Goal: Answer question/provide support

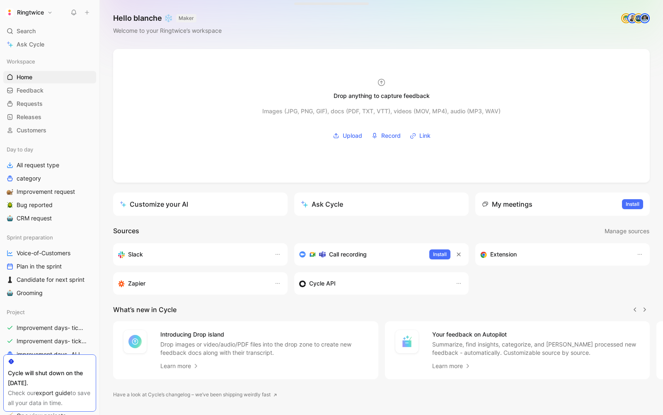
click at [23, 23] on div "Ringtwice Search ⌘ K Ask Cycle Workspace Home G then H Feedback G then F Reques…" at bounding box center [50, 207] width 100 height 415
click at [22, 26] on span "Search" at bounding box center [26, 31] width 19 height 10
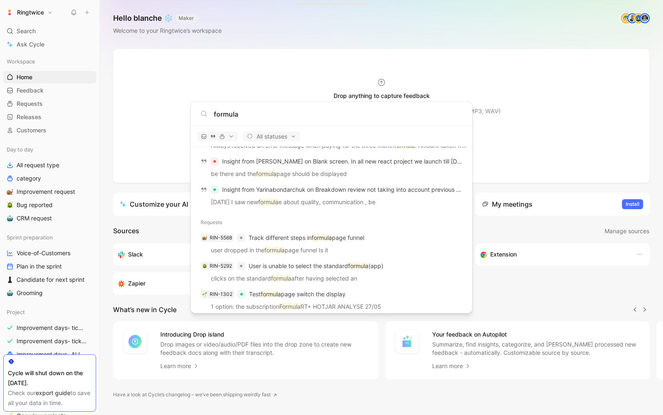
scroll to position [637, 0]
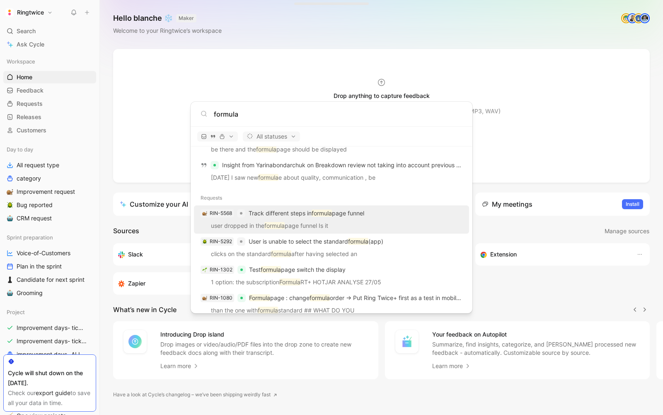
type input "formula"
click at [349, 223] on p "user dropped in the formula page funnel Is it" at bounding box center [332, 227] width 270 height 12
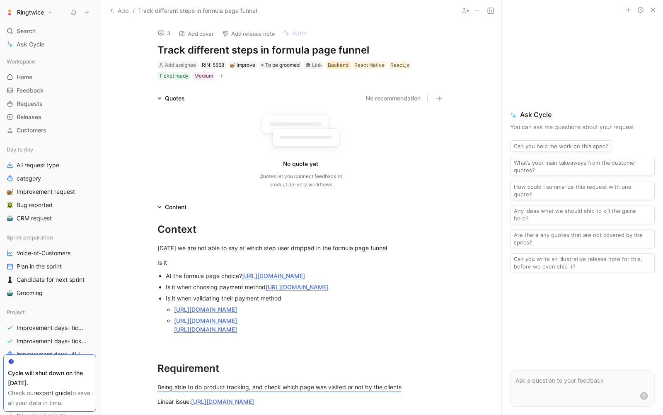
click at [345, 63] on div "Backend" at bounding box center [338, 65] width 21 height 8
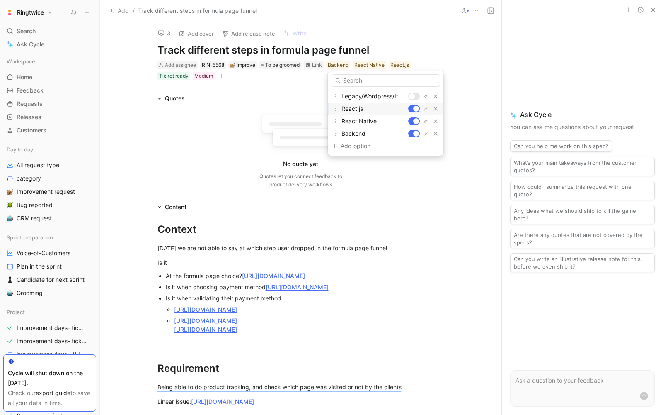
click at [416, 104] on div at bounding box center [424, 108] width 32 height 8
click at [414, 117] on div at bounding box center [414, 120] width 12 height 7
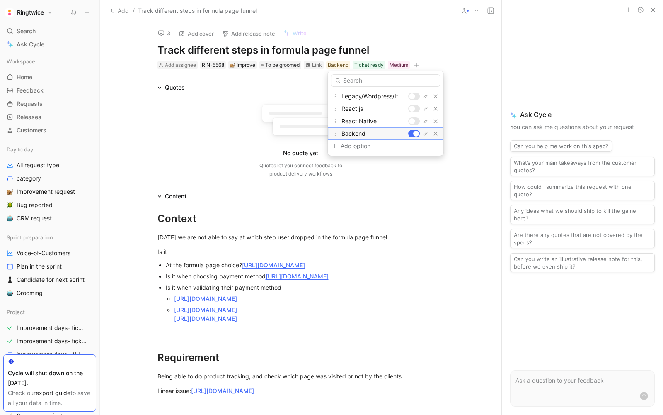
click at [414, 129] on div at bounding box center [424, 133] width 32 height 8
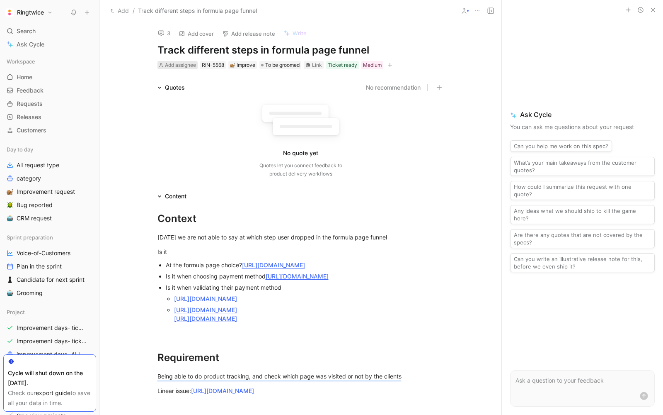
click at [173, 64] on span "Add assignee" at bounding box center [180, 65] width 31 height 6
type input "be"
click at [187, 96] on span "njamin Aiglon" at bounding box center [199, 96] width 36 height 7
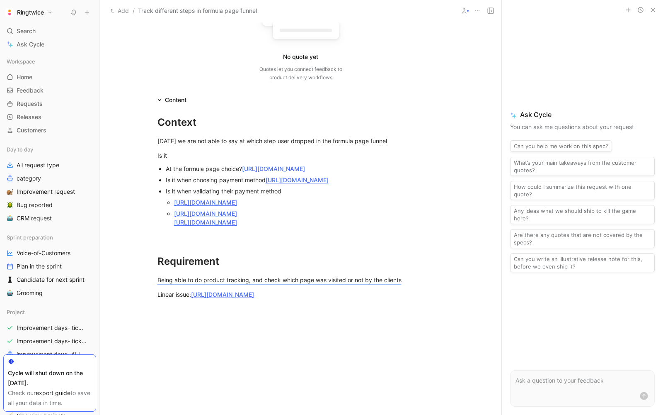
scroll to position [104, 0]
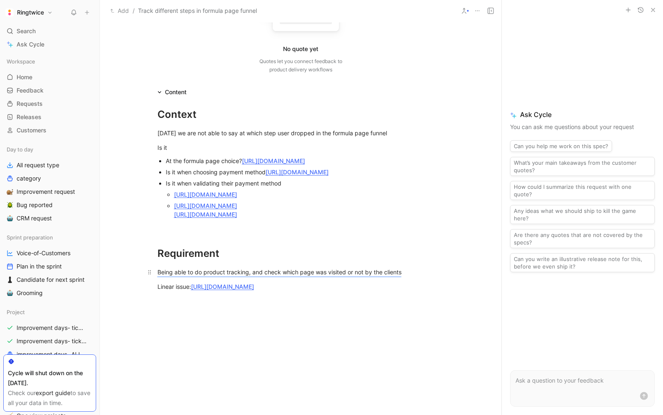
click at [351, 279] on p "Being able to do product tracking, and check which page was visited or not by t…" at bounding box center [301, 272] width 318 height 14
click at [342, 275] on mark "Being able to do product tracking, and check which page was visited or not by t…" at bounding box center [280, 271] width 244 height 7
click at [275, 275] on mark "Being able to do product tracking, and check which page was visited or not by t…" at bounding box center [280, 271] width 244 height 7
click at [497, 15] on div "Add / Track different steps in formula page funnel" at bounding box center [301, 11] width 402 height 22
click at [492, 11] on icon at bounding box center [491, 10] width 7 height 7
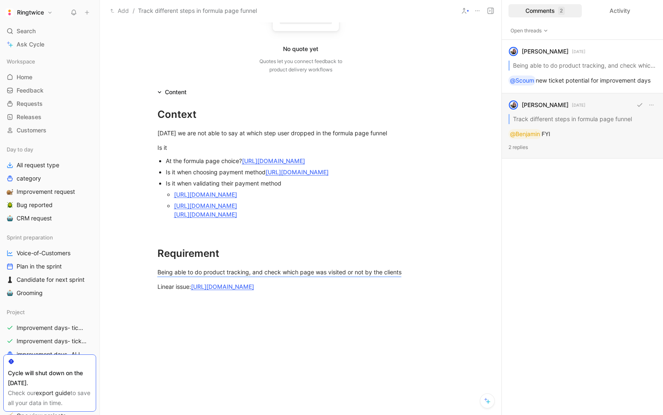
click at [594, 116] on div "[PERSON_NAME] havenne [DATE] Track different steps in formula page funnel @[PER…" at bounding box center [582, 125] width 161 height 65
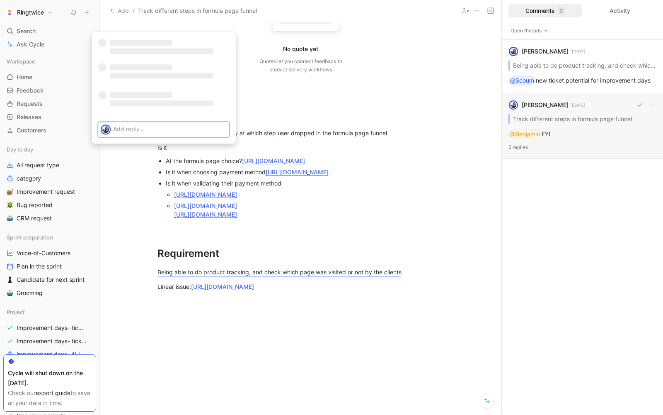
scroll to position [5, 0]
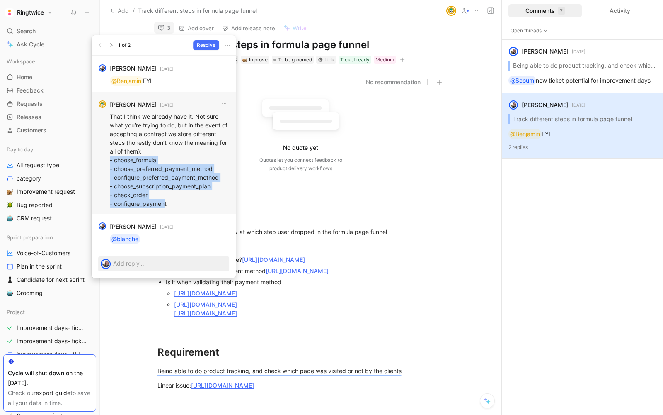
drag, startPoint x: 165, startPoint y: 204, endPoint x: 99, endPoint y: 156, distance: 81.8
click at [99, 156] on div "[PERSON_NAME] [DATE] That I think we already have it. Not sure what you’re tryi…" at bounding box center [164, 153] width 144 height 122
click at [121, 163] on p "That I think we already have it. Not sure what you’re trying to do, but in the …" at bounding box center [169, 160] width 119 height 96
drag, startPoint x: 114, startPoint y: 160, endPoint x: 181, endPoint y: 209, distance: 83.1
click at [181, 209] on div "That I think we already have it. Not sure what you’re trying to do, but in the …" at bounding box center [169, 159] width 119 height 101
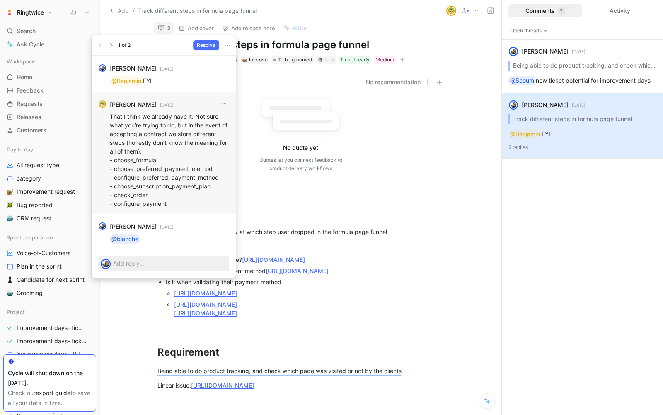
click at [178, 207] on p "That I think we already have it. Not sure what you’re trying to do, but in the …" at bounding box center [169, 160] width 119 height 96
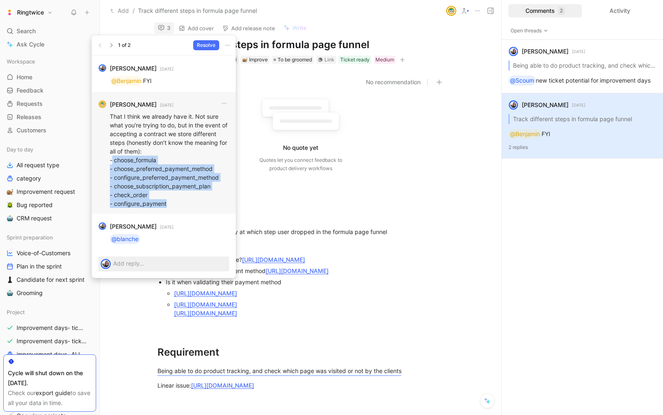
drag, startPoint x: 178, startPoint y: 207, endPoint x: 112, endPoint y: 160, distance: 81.4
click at [112, 160] on p "That I think we already have it. Not sure what you’re trying to do, but in the …" at bounding box center [169, 160] width 119 height 96
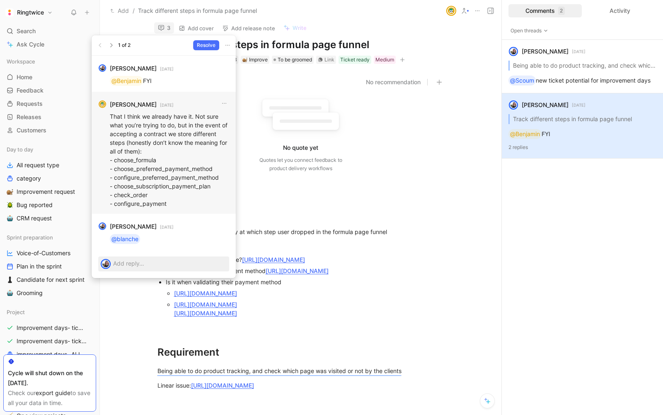
click at [109, 160] on div "[PERSON_NAME] [DATE] That I think we already have it. Not sure what you’re tryi…" at bounding box center [164, 153] width 144 height 122
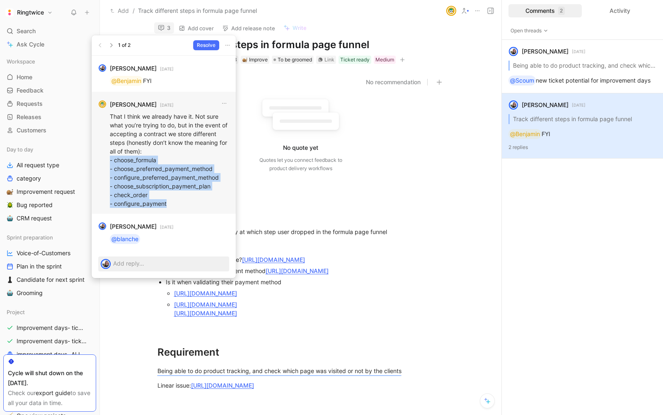
drag, startPoint x: 109, startPoint y: 160, endPoint x: 175, endPoint y: 201, distance: 78.4
click at [175, 201] on div "[PERSON_NAME] [DATE] That I think we already have it. Not sure what you’re tryi…" at bounding box center [164, 153] width 144 height 122
copy p "- choose_formula - choose_preferred_payment_method - configure_preferred_paymen…"
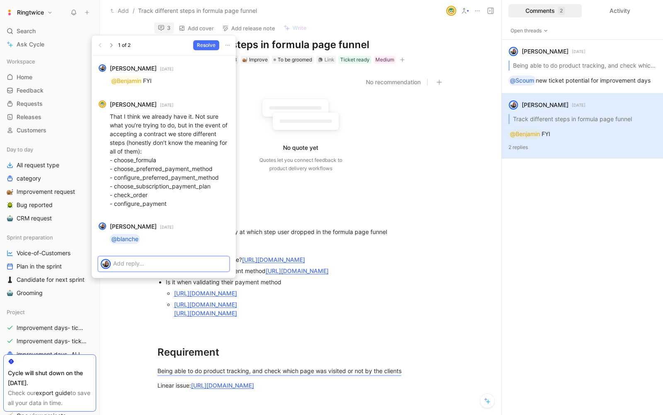
click at [148, 265] on p at bounding box center [170, 263] width 114 height 9
drag, startPoint x: 160, startPoint y: 165, endPoint x: 113, endPoint y: 159, distance: 48.1
click at [113, 159] on p "That I think we already have it. Not sure what you’re trying to do, but in the …" at bounding box center [169, 160] width 119 height 96
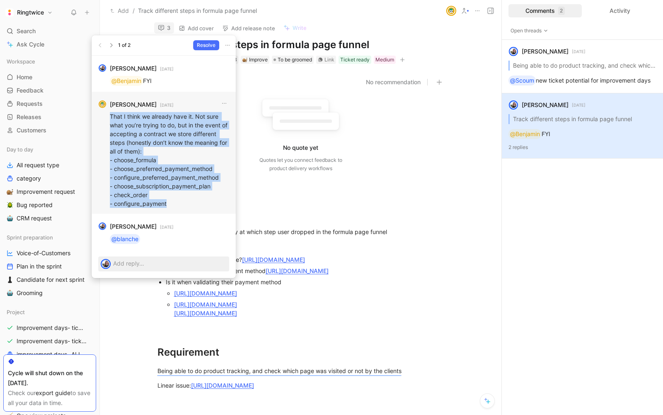
click at [113, 159] on p "That I think we already have it. Not sure what you’re trying to do, but in the …" at bounding box center [169, 160] width 119 height 96
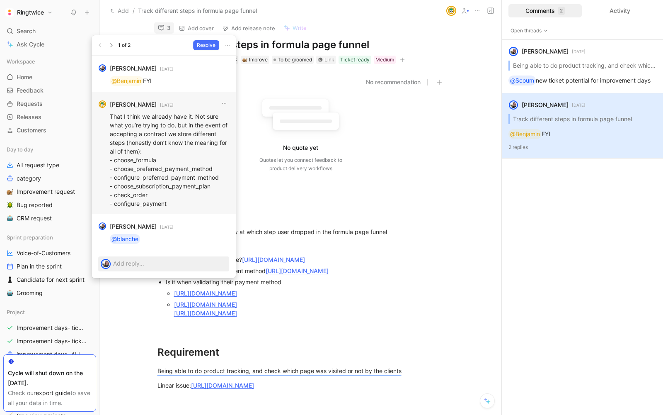
click at [165, 159] on p "That I think we already have it. Not sure what you’re trying to do, but in the …" at bounding box center [169, 160] width 119 height 96
drag, startPoint x: 165, startPoint y: 159, endPoint x: 121, endPoint y: 158, distance: 44.0
click at [121, 158] on p "That I think we already have it. Not sure what you’re trying to do, but in the …" at bounding box center [169, 160] width 119 height 96
copy p "choose_formula"
click at [124, 265] on p at bounding box center [170, 263] width 114 height 9
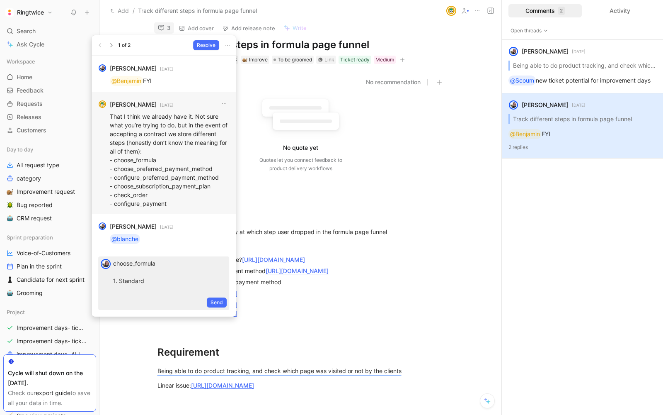
click at [153, 170] on p "That I think we already have it. Not sure what you’re trying to do, but in the …" at bounding box center [169, 160] width 119 height 96
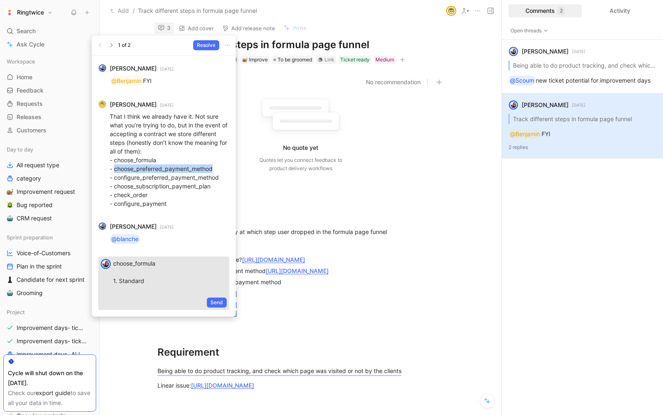
copy p "choose_preferred_payment_method"
click at [128, 286] on p "choose_formula 1. Standard" at bounding box center [170, 276] width 114 height 35
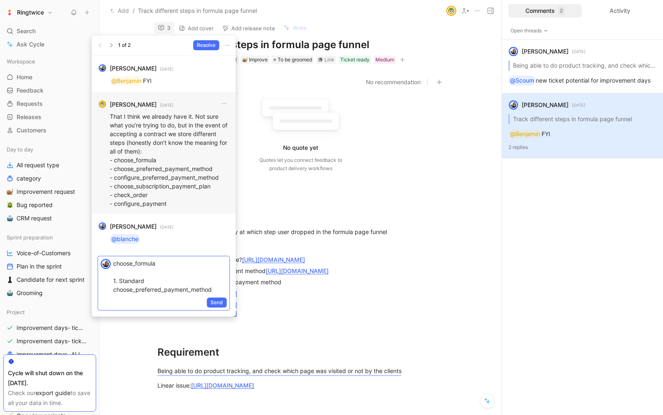
click at [156, 177] on p "That I think we already have it. Not sure what you’re trying to do, but in the …" at bounding box center [169, 160] width 119 height 96
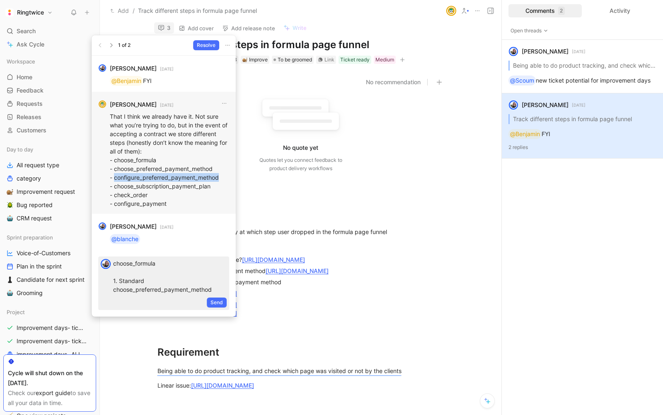
click at [156, 177] on p "That I think we already have it. Not sure what you’re trying to do, but in the …" at bounding box center [169, 160] width 119 height 96
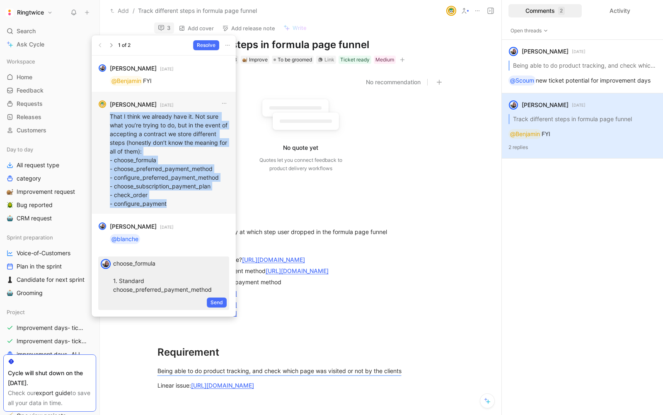
click at [156, 177] on p "That I think we already have it. Not sure what you’re trying to do, but in the …" at bounding box center [169, 160] width 119 height 96
copy p "That I think we already have it. Not sure what you’re trying to do, but in the …"
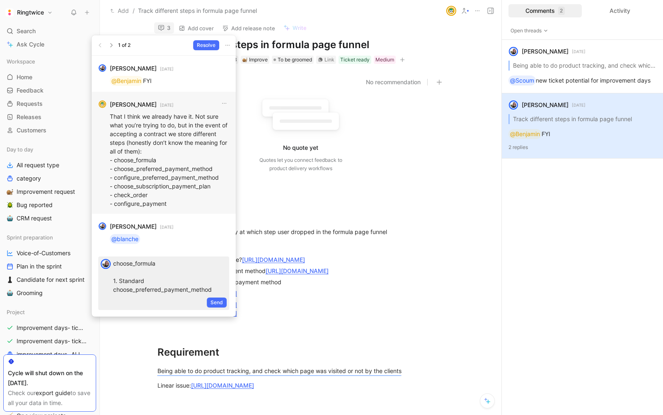
click at [170, 185] on p "That I think we already have it. Not sure what you’re trying to do, but in the …" at bounding box center [169, 160] width 119 height 96
drag, startPoint x: 221, startPoint y: 177, endPoint x: 112, endPoint y: 174, distance: 109.1
click at [112, 174] on p "That I think we already have it. Not sure what you’re trying to do, but in the …" at bounding box center [169, 160] width 119 height 96
copy p "configure_preferred_payment_method"
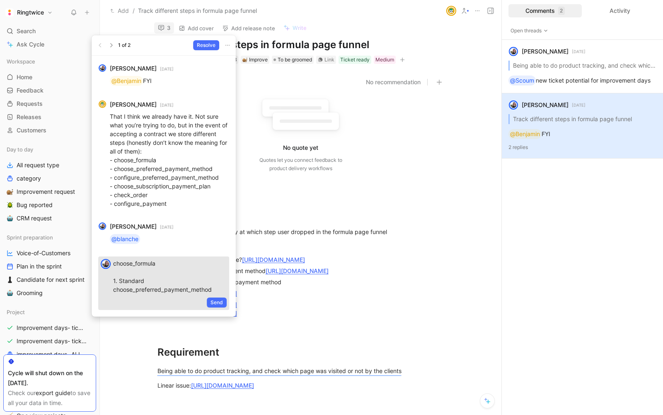
click at [216, 290] on p "choose_formula 1. Standard choose_preferred_payment_method" at bounding box center [170, 276] width 114 height 35
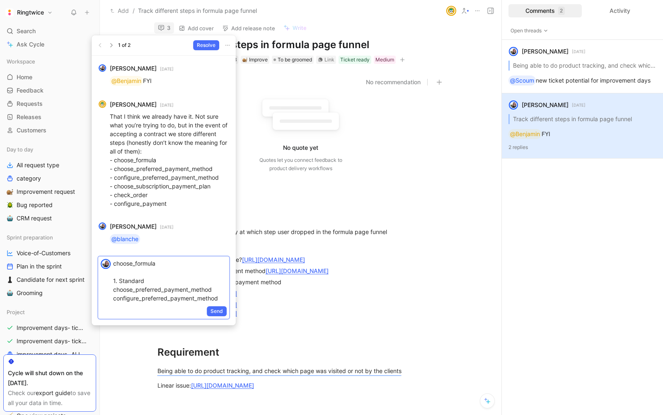
scroll to position [2, 0]
click at [115, 286] on p "choose_formula 1. Standard choose_preferred_payment_method configure_preferred_…" at bounding box center [170, 282] width 114 height 52
click at [114, 287] on p "choose_formula 1. Standard choose_preferred_payment_method configure_preferred_…" at bounding box center [170, 282] width 114 height 52
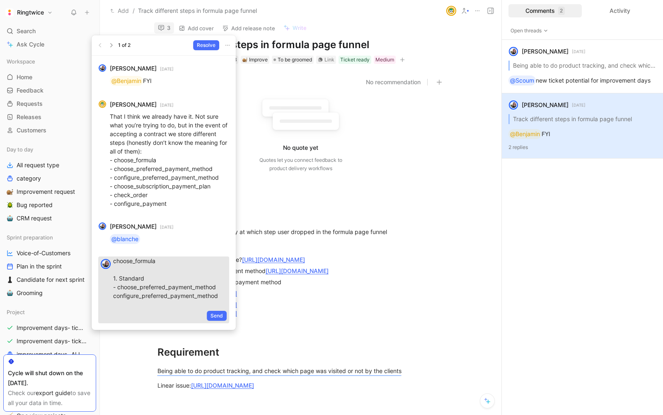
click at [112, 293] on div "choose_formula 1. Standard - choose_preferred_payment_method configure_preferre…" at bounding box center [163, 282] width 131 height 53
click at [118, 293] on p "choose_formula 1. Standard - choose_preferred_payment_method configure_preferre…" at bounding box center [170, 282] width 114 height 52
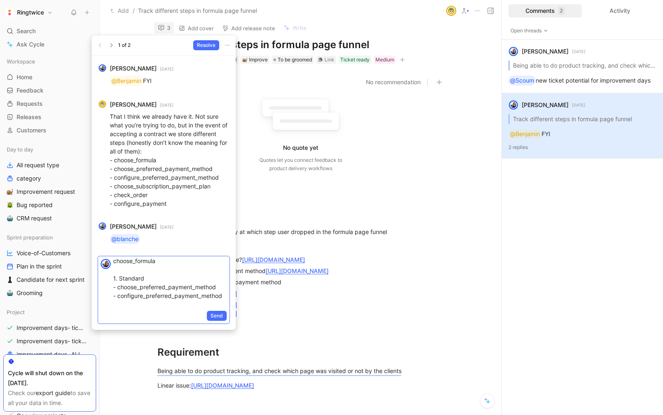
click at [226, 296] on p "choose_formula 1. Standard - choose_preferred_payment_method - configure_prefer…" at bounding box center [170, 282] width 114 height 52
click at [129, 188] on p "That I think we already have it. Not sure what you’re trying to do, but in the …" at bounding box center [169, 160] width 119 height 96
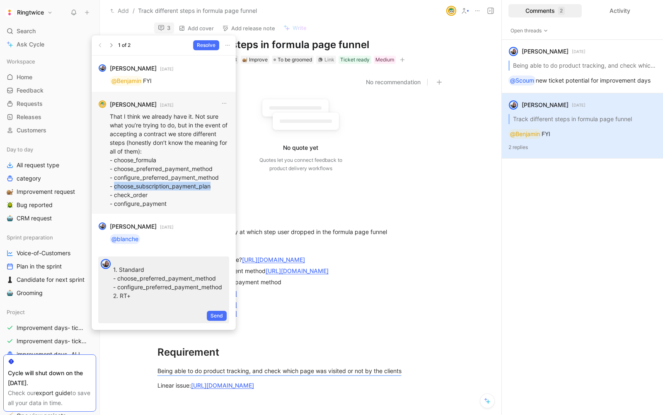
click at [129, 188] on p "That I think we already have it. Not sure what you’re trying to do, but in the …" at bounding box center [169, 160] width 119 height 96
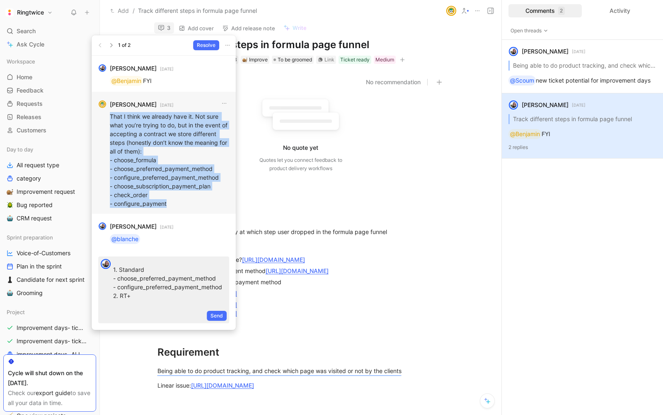
click at [129, 188] on p "That I think we already have it. Not sure what you’re trying to do, but in the …" at bounding box center [169, 160] width 119 height 96
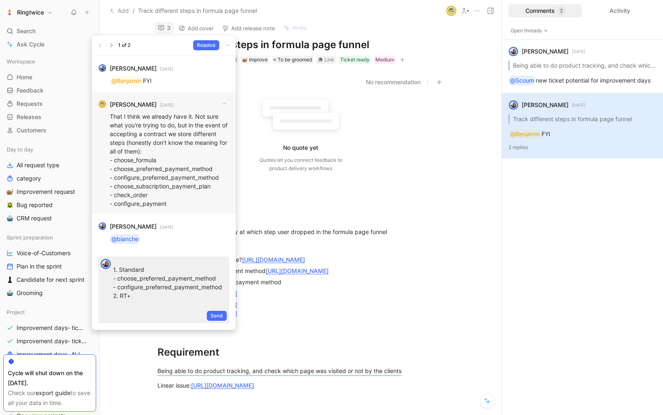
click at [123, 186] on p "That I think we already have it. Not sure what you’re trying to do, but in the …" at bounding box center [169, 160] width 119 height 96
drag, startPoint x: 117, startPoint y: 186, endPoint x: 203, endPoint y: 194, distance: 86.2
click at [203, 194] on p "That I think we already have it. Not sure what you’re trying to do, but in the …" at bounding box center [169, 160] width 119 height 96
click at [212, 186] on p "That I think we already have it. Not sure what you’re trying to do, but in the …" at bounding box center [169, 160] width 119 height 96
drag, startPoint x: 214, startPoint y: 186, endPoint x: 110, endPoint y: 188, distance: 103.7
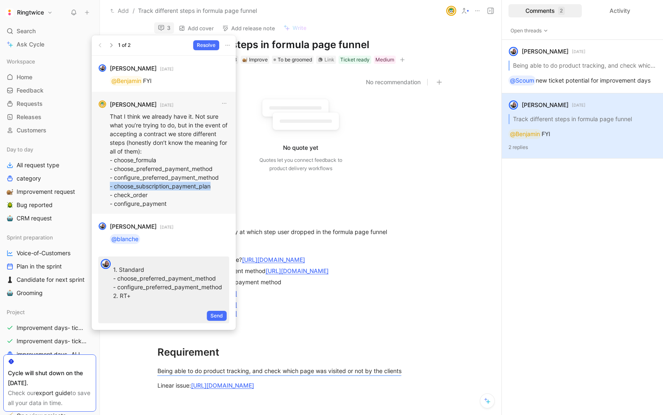
click at [110, 188] on p "That I think we already have it. Not sure what you’re trying to do, but in the …" at bounding box center [169, 160] width 119 height 96
copy p "- choose_subscription_payment_plan"
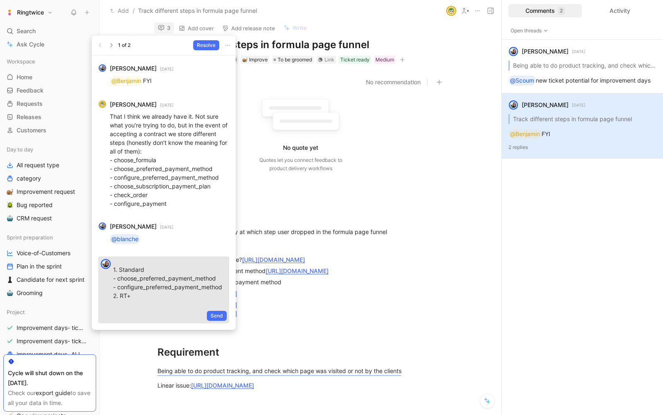
click at [125, 299] on p "choose_formula 1. Standard - choose_preferred_payment_method - configure_prefer…" at bounding box center [170, 283] width 114 height 70
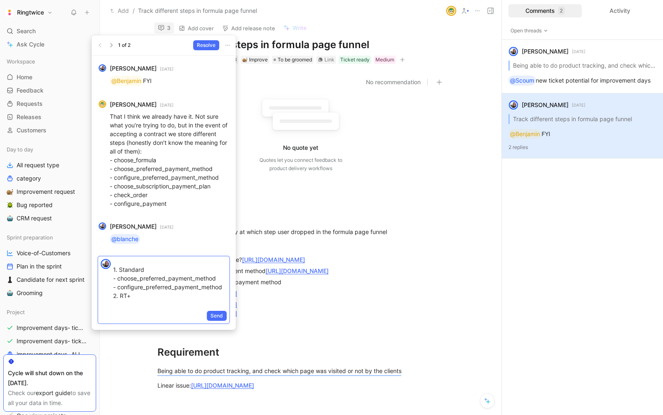
click at [133, 298] on p "choose_formula 1. Standard - choose_preferred_payment_method - configure_prefer…" at bounding box center [170, 283] width 114 height 70
click at [119, 194] on p "That I think we already have it. Not sure what you’re trying to do, but in the …" at bounding box center [169, 160] width 119 height 96
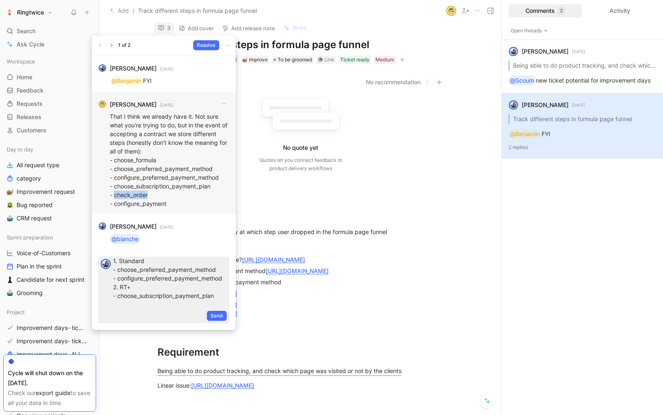
drag, startPoint x: 115, startPoint y: 195, endPoint x: 151, endPoint y: 195, distance: 35.7
click at [151, 195] on p "That I think we already have it. Not sure what you’re trying to do, but in the …" at bounding box center [169, 160] width 119 height 96
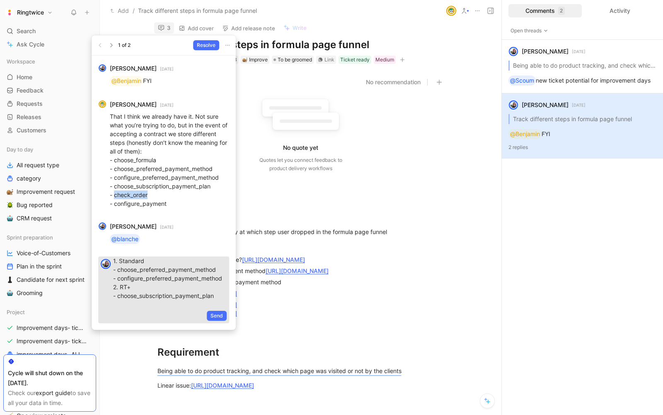
copy p "check_order"
click at [216, 296] on p "choose_formula 1. Standard - choose_preferred_payment_method - configure_prefer…" at bounding box center [170, 282] width 114 height 87
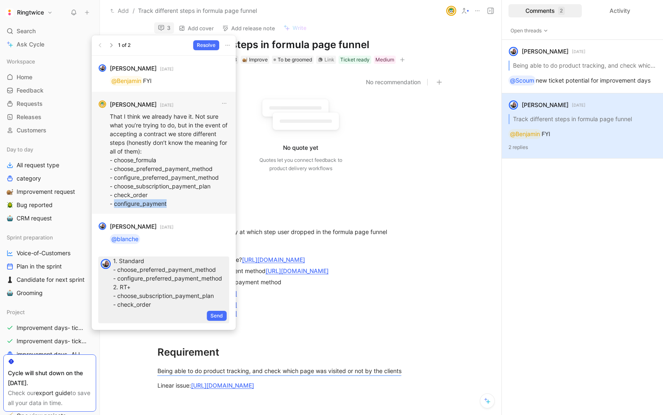
drag, startPoint x: 170, startPoint y: 206, endPoint x: 115, endPoint y: 205, distance: 55.6
click at [115, 205] on p "That I think we already have it. Not sure what you’re trying to do, but in the …" at bounding box center [169, 160] width 119 height 96
copy p "configure_payment"
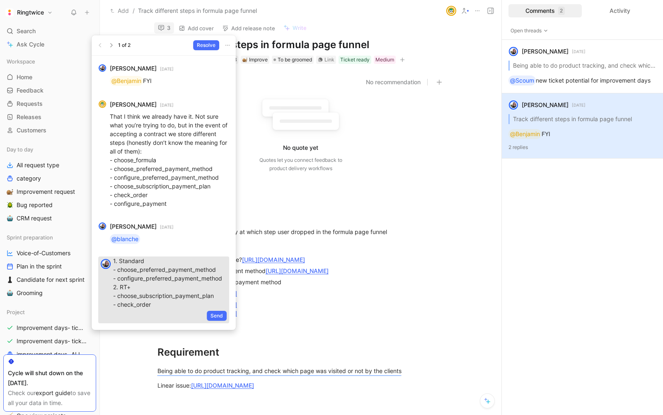
click at [162, 303] on p "choose_formula 1. Standard - choose_preferred_payment_method - configure_prefer…" at bounding box center [170, 287] width 114 height 96
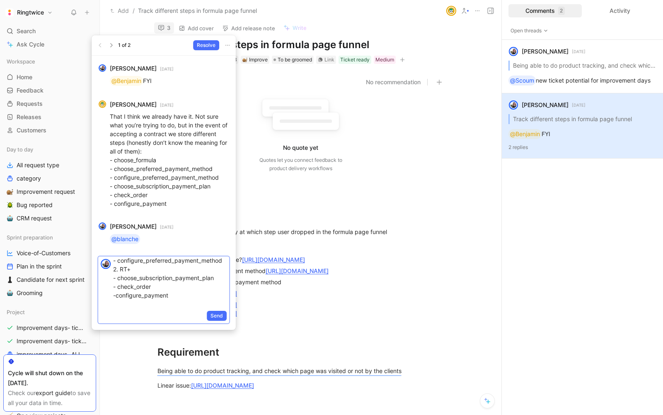
scroll to position [56, 0]
click at [213, 315] on span "Send" at bounding box center [217, 315] width 12 height 8
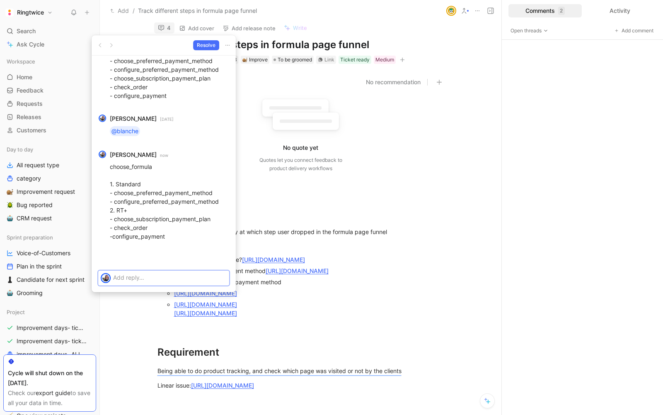
scroll to position [0, 0]
click at [150, 202] on p "choose_formula 1. Standard - choose_preferred_payment_method - configure_prefer…" at bounding box center [169, 210] width 119 height 96
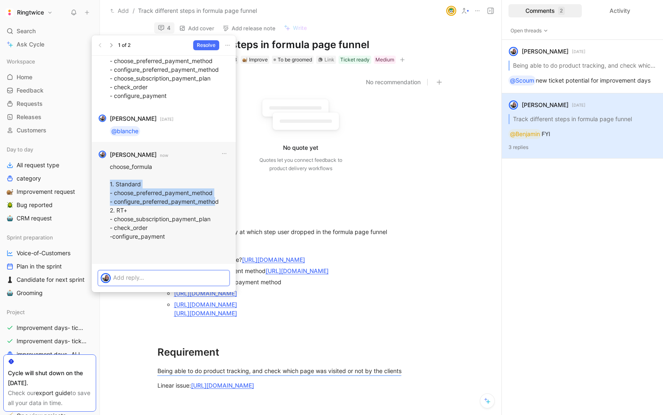
drag, startPoint x: 217, startPoint y: 203, endPoint x: 104, endPoint y: 184, distance: 113.9
click at [104, 184] on div "[PERSON_NAME] now choose_formula 1. Standard - choose_preferred_payment_method …" at bounding box center [164, 203] width 144 height 122
click at [132, 192] on p "choose_formula 1. Standard - choose_preferred_payment_method - configure_prefer…" at bounding box center [169, 210] width 119 height 96
drag, startPoint x: 110, startPoint y: 183, endPoint x: 218, endPoint y: 197, distance: 109.5
click at [218, 197] on p "choose_formula 1. Standard - choose_preferred_payment_method - configure_prefer…" at bounding box center [169, 210] width 119 height 96
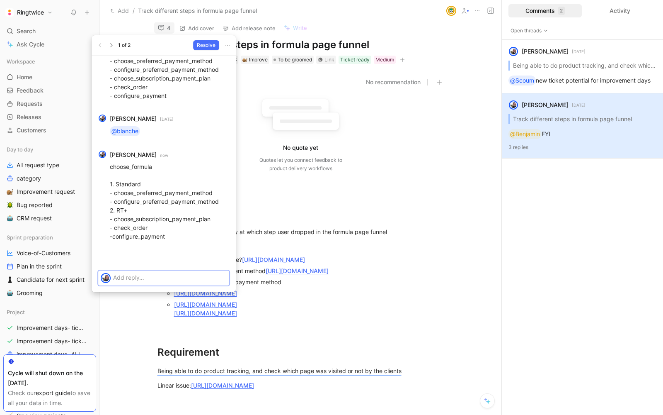
click at [140, 276] on p at bounding box center [170, 277] width 114 height 9
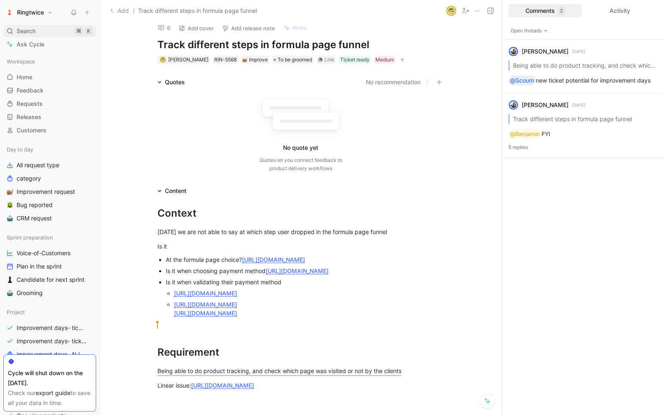
click at [33, 27] on span "Search" at bounding box center [26, 31] width 19 height 10
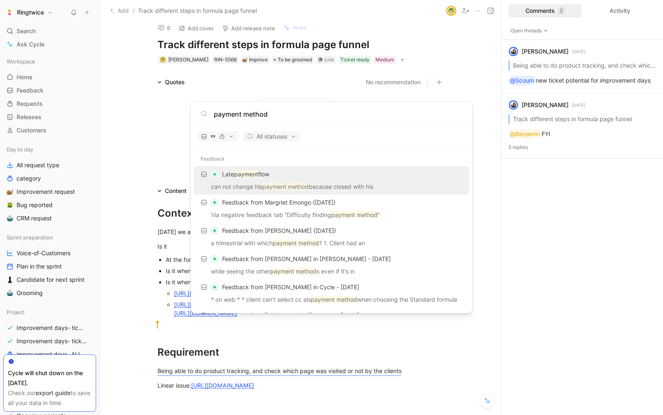
type input "payment method"
